Goal: Transaction & Acquisition: Purchase product/service

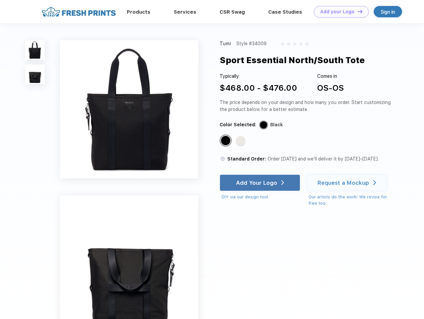
click at [338, 12] on link "Add your Logo Design Tool" at bounding box center [341, 12] width 55 height 12
click at [0, 0] on div "Design Tool" at bounding box center [0, 0] width 0 height 0
click at [357, 11] on link "Add your Logo Design Tool" at bounding box center [341, 12] width 55 height 12
click at [35, 50] on img at bounding box center [35, 50] width 20 height 20
click at [35, 74] on img at bounding box center [35, 74] width 20 height 20
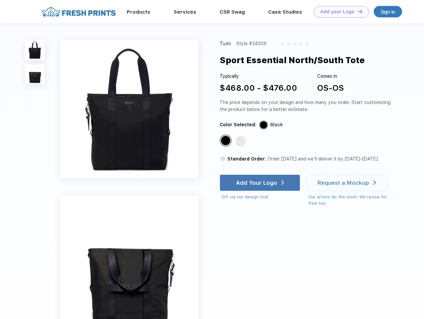
click at [226, 141] on div "Standard Color" at bounding box center [225, 140] width 9 height 9
click at [241, 141] on div "Standard Color" at bounding box center [240, 140] width 9 height 9
click at [260, 183] on div "Add Your Logo" at bounding box center [256, 183] width 41 height 7
click at [347, 183] on div "Request a Mockup" at bounding box center [343, 183] width 52 height 7
